Goal: Information Seeking & Learning: Learn about a topic

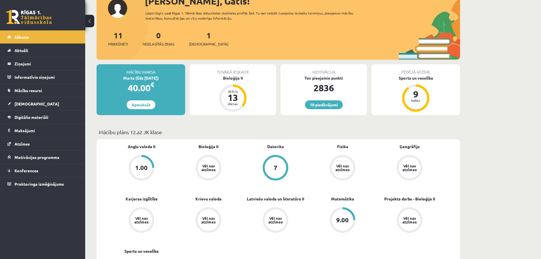
scroll to position [57, 0]
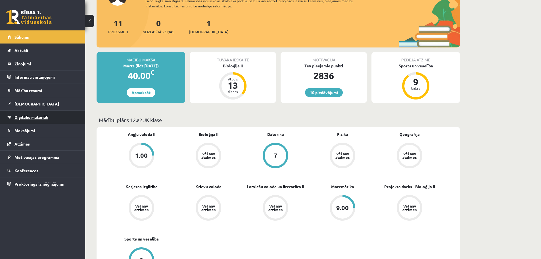
click at [41, 122] on link "Digitālie materiāli" at bounding box center [42, 117] width 71 height 13
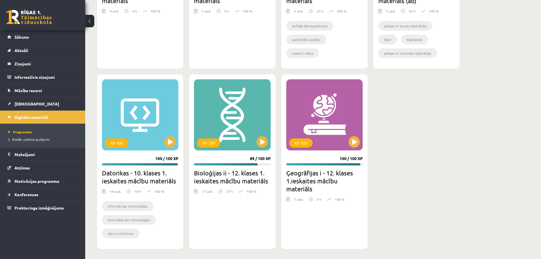
scroll to position [670, 0]
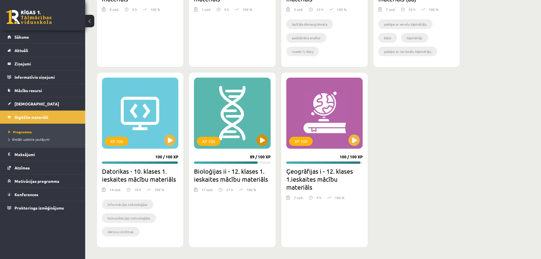
click at [239, 114] on div "XP 100" at bounding box center [232, 113] width 76 height 71
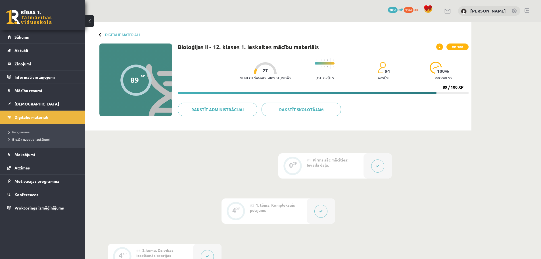
click at [323, 207] on button at bounding box center [321, 211] width 13 height 13
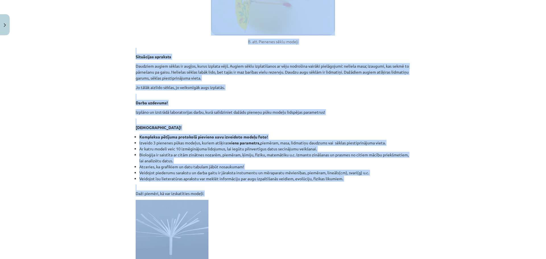
scroll to position [398, 0]
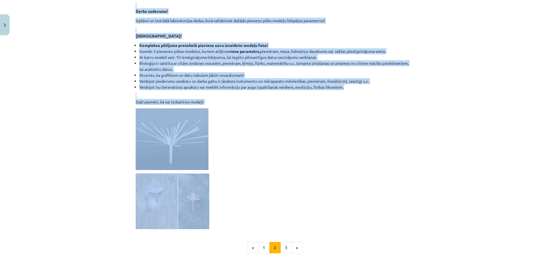
drag, startPoint x: 161, startPoint y: 120, endPoint x: 266, endPoint y: 211, distance: 139.0
copy div "Kompleksais pētījums 1.variants ”Sēklu lidspēju ietekmējošie faktori” Bieži vie…"
click at [240, 205] on p at bounding box center [273, 201] width 275 height 56
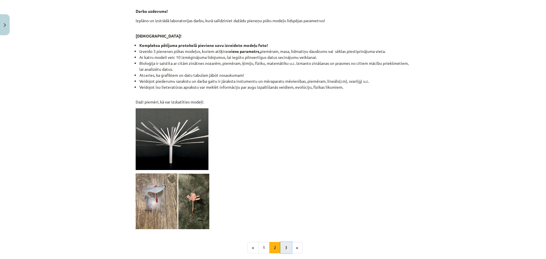
click at [281, 245] on button "3" at bounding box center [285, 247] width 11 height 11
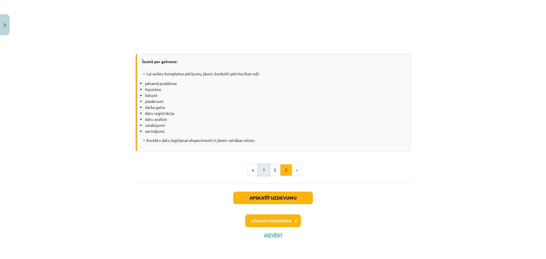
click at [259, 171] on button "1" at bounding box center [263, 169] width 11 height 11
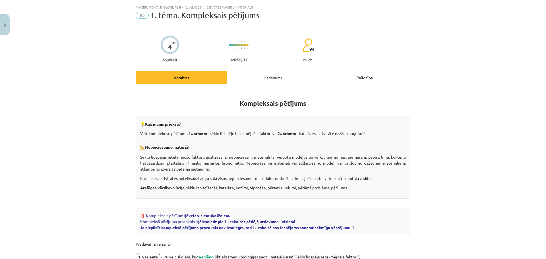
scroll to position [0, 0]
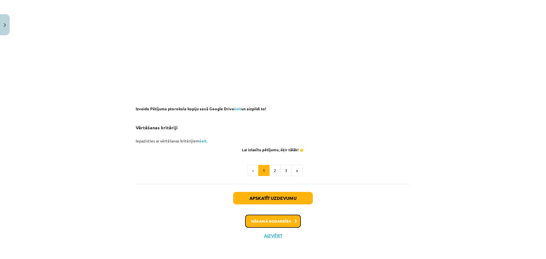
click at [255, 222] on button "Nākamā nodarbība" at bounding box center [273, 221] width 56 height 13
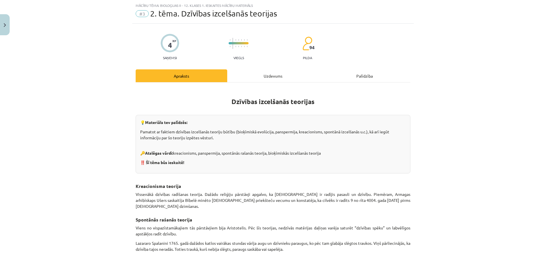
scroll to position [334, 0]
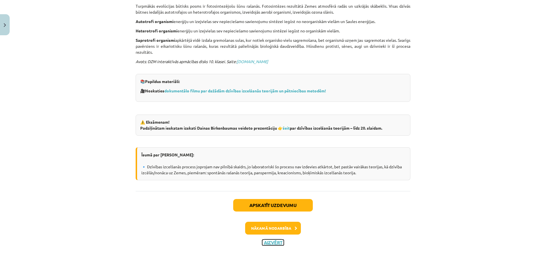
click at [272, 240] on button "Aizvērt" at bounding box center [273, 243] width 22 height 6
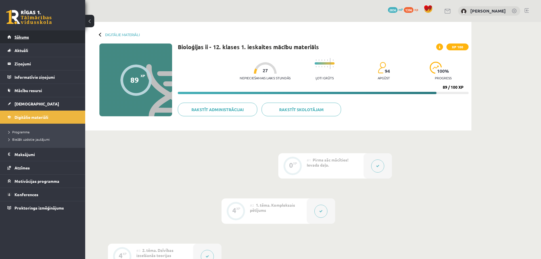
click at [38, 36] on link "Sākums" at bounding box center [42, 36] width 71 height 13
